Goal: Transaction & Acquisition: Book appointment/travel/reservation

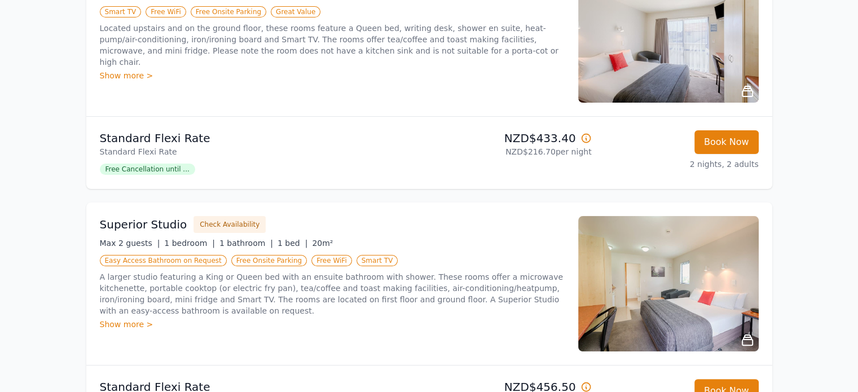
scroll to position [169, 0]
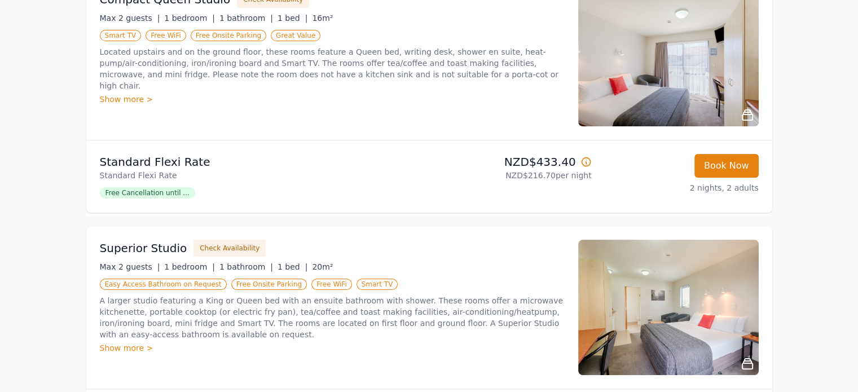
click at [118, 94] on div "Show more >" at bounding box center [332, 99] width 465 height 11
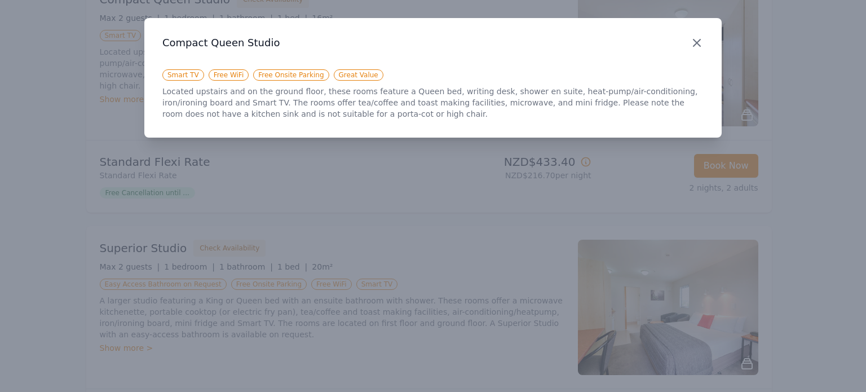
click at [695, 38] on icon "button" at bounding box center [697, 43] width 14 height 14
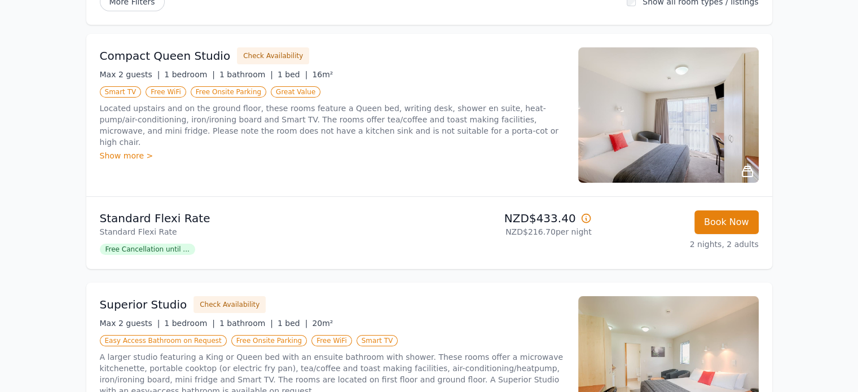
scroll to position [113, 0]
click at [700, 103] on img at bounding box center [668, 114] width 180 height 135
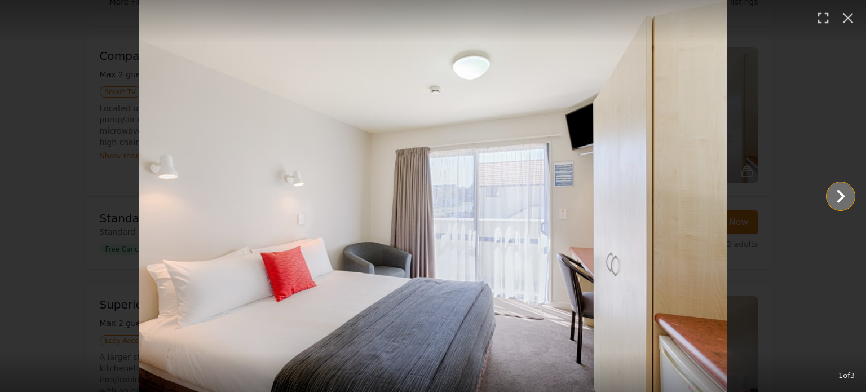
click at [844, 195] on icon "Show slide 2 of 3" at bounding box center [841, 196] width 8 height 14
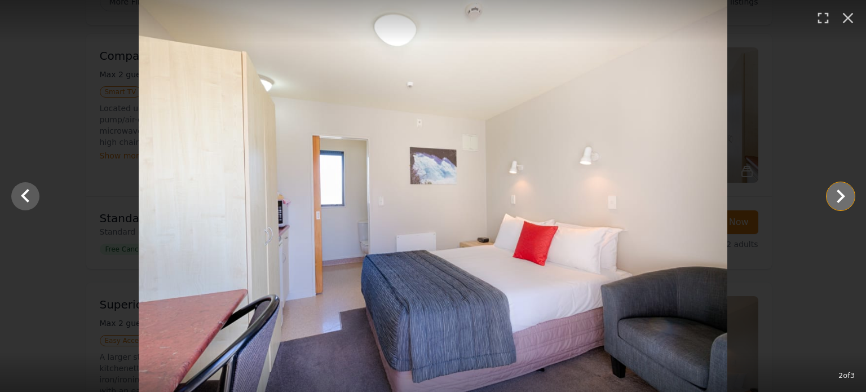
click at [844, 195] on icon "Show slide 3 of 3" at bounding box center [841, 196] width 8 height 14
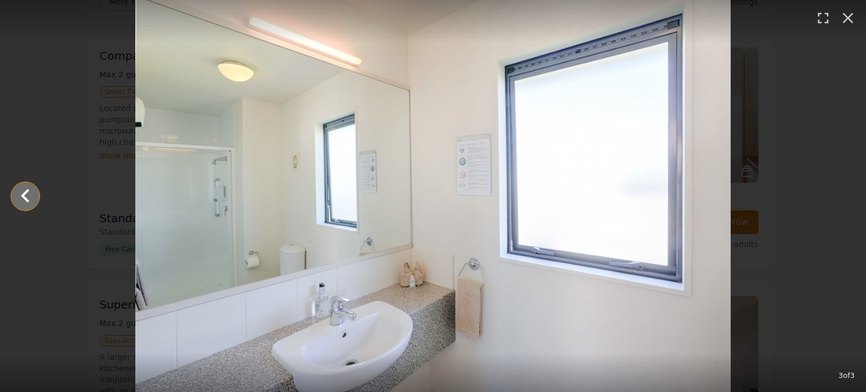
click at [25, 194] on icon "Show slide 2 of 3" at bounding box center [25, 196] width 27 height 27
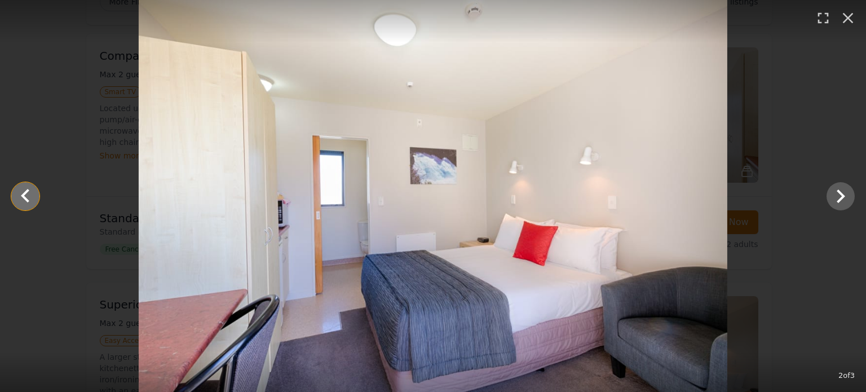
click at [25, 194] on icon "Show slide 1 of 3" at bounding box center [25, 196] width 27 height 27
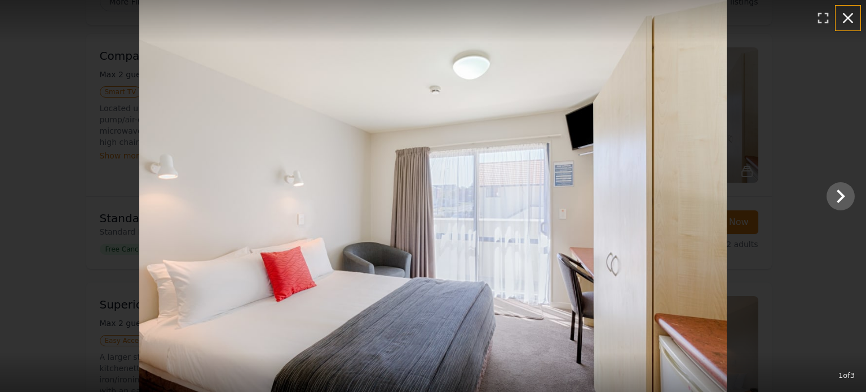
click at [848, 20] on icon "button" at bounding box center [848, 18] width 18 height 18
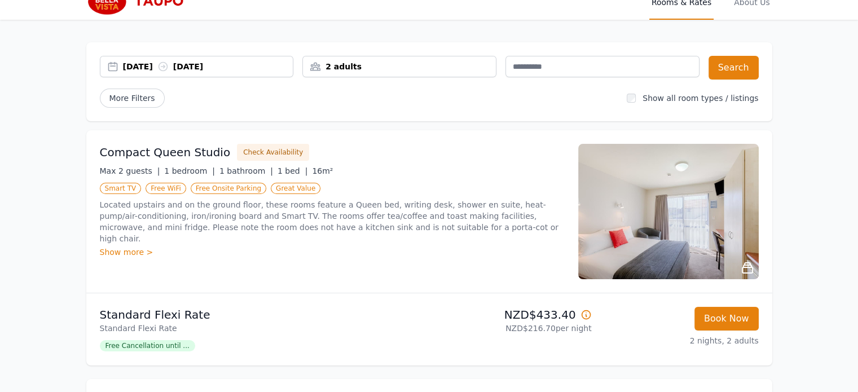
scroll to position [0, 0]
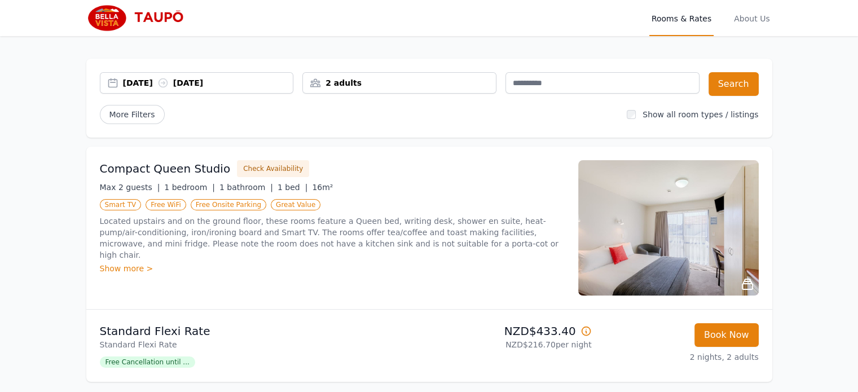
click at [126, 263] on div "Show more >" at bounding box center [332, 268] width 465 height 11
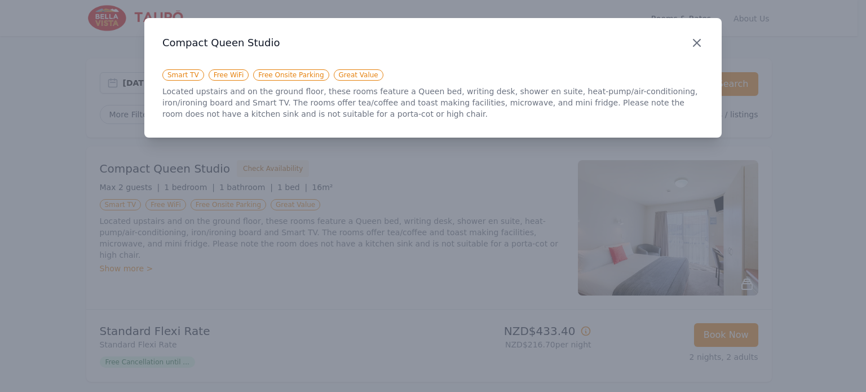
click at [699, 40] on icon "button" at bounding box center [697, 42] width 7 height 7
